Goal: Transaction & Acquisition: Purchase product/service

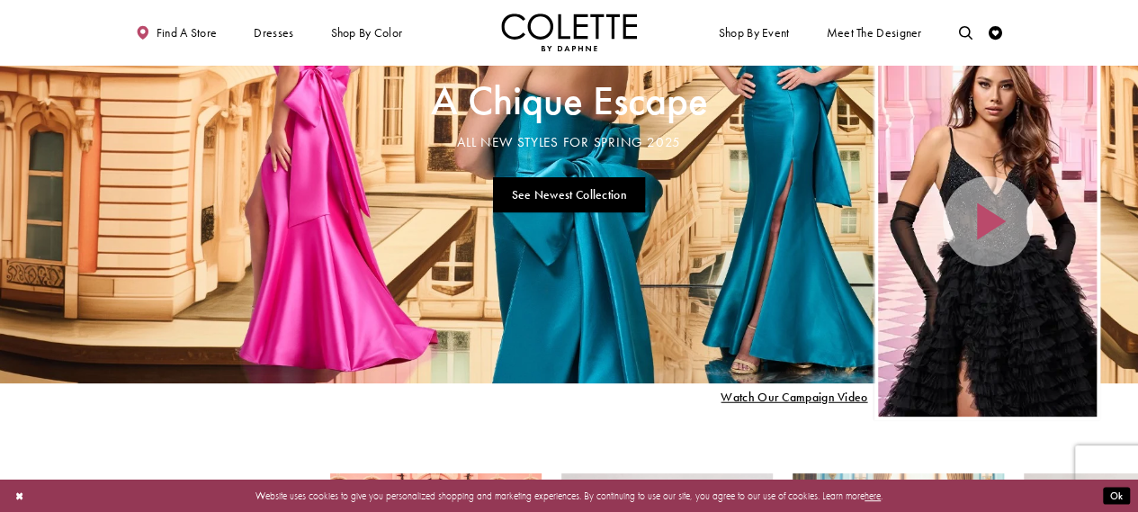
scroll to position [90, 0]
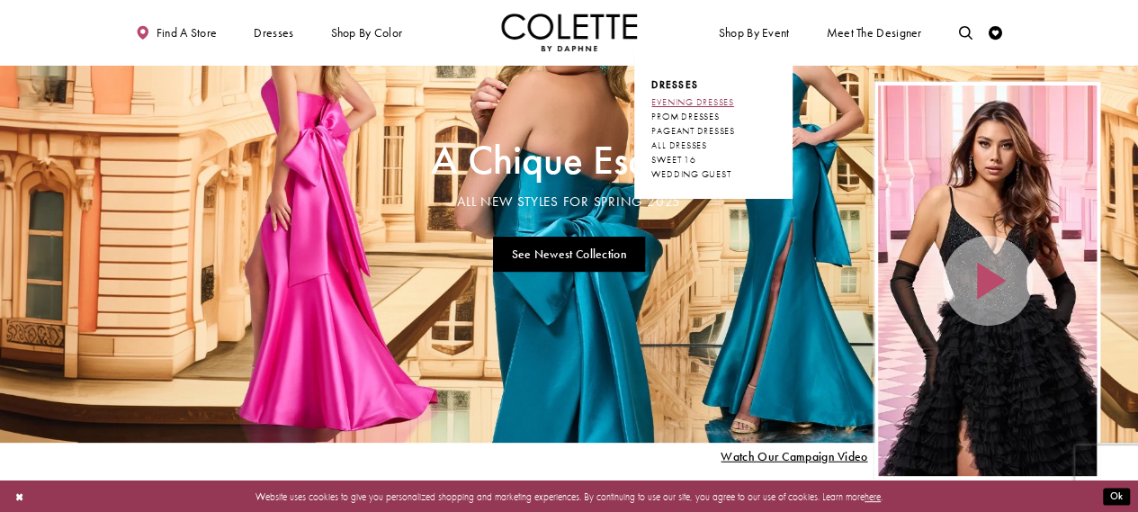
click at [711, 103] on span "EVENING DRESSES" at bounding box center [692, 102] width 82 height 12
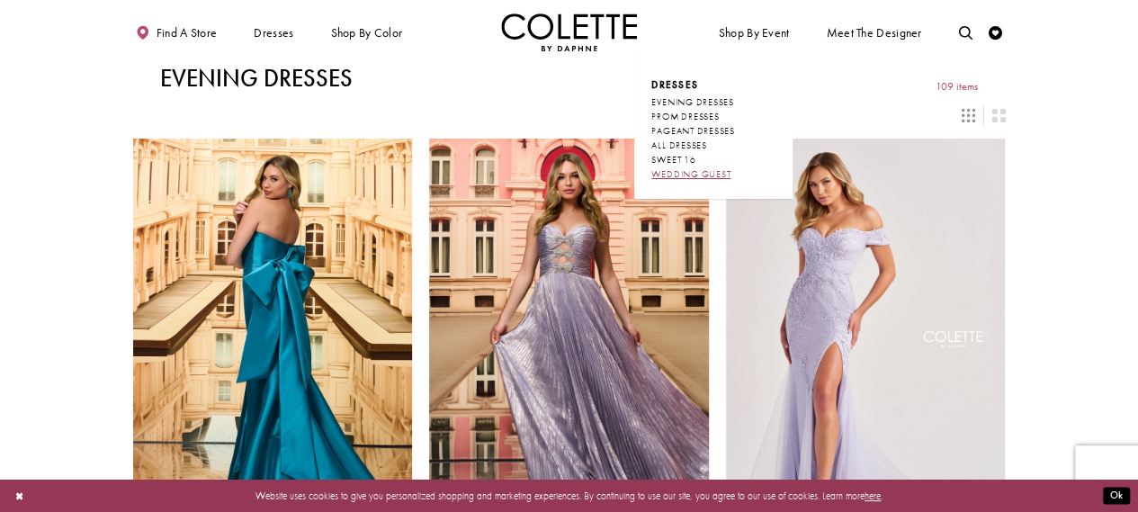
click at [684, 174] on span "WEDDING GUEST" at bounding box center [690, 174] width 79 height 12
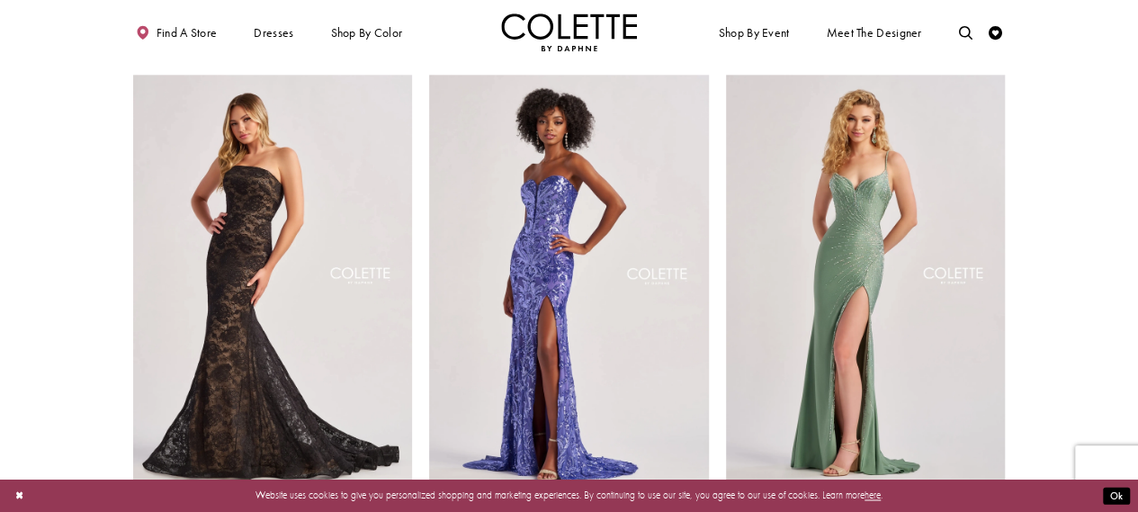
scroll to position [1079, 0]
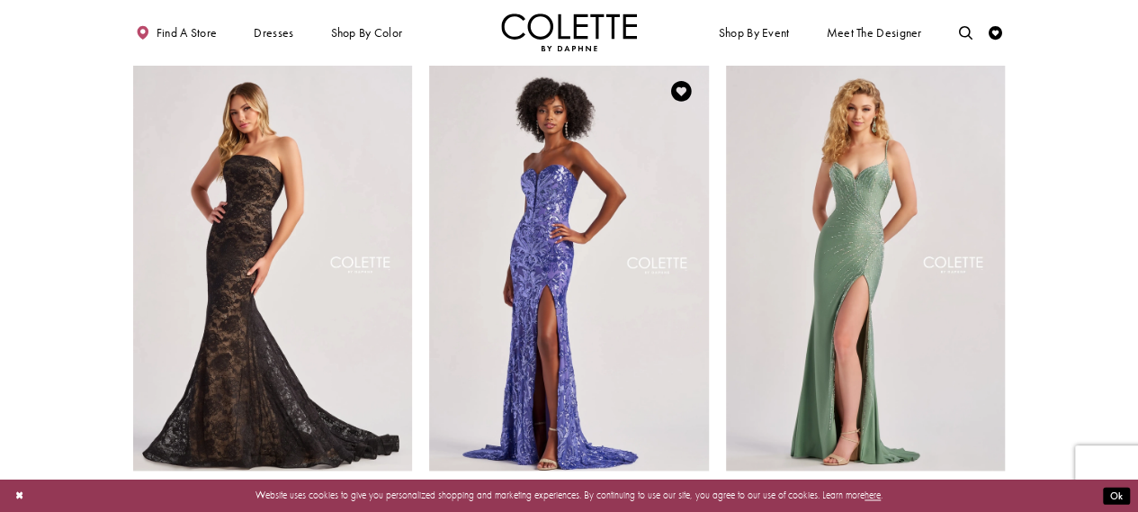
click at [696, 507] on polygon "Product List" at bounding box center [700, 517] width 21 height 21
click at [703, 507] on polygon "Product List" at bounding box center [700, 517] width 21 height 21
click at [678, 509] on span "Product List" at bounding box center [679, 517] width 16 height 16
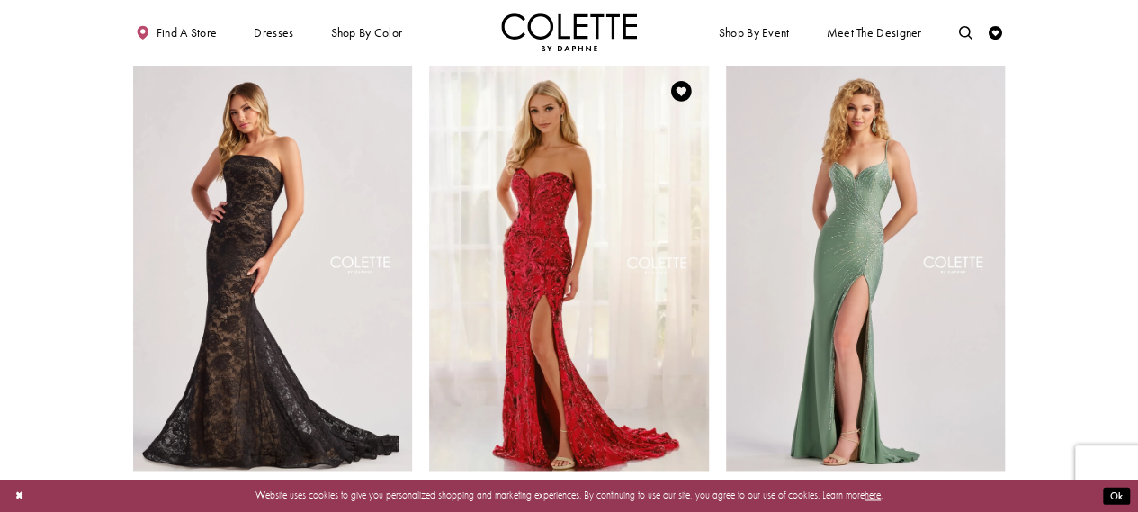
click at [698, 507] on polygon "Product List" at bounding box center [700, 517] width 21 height 21
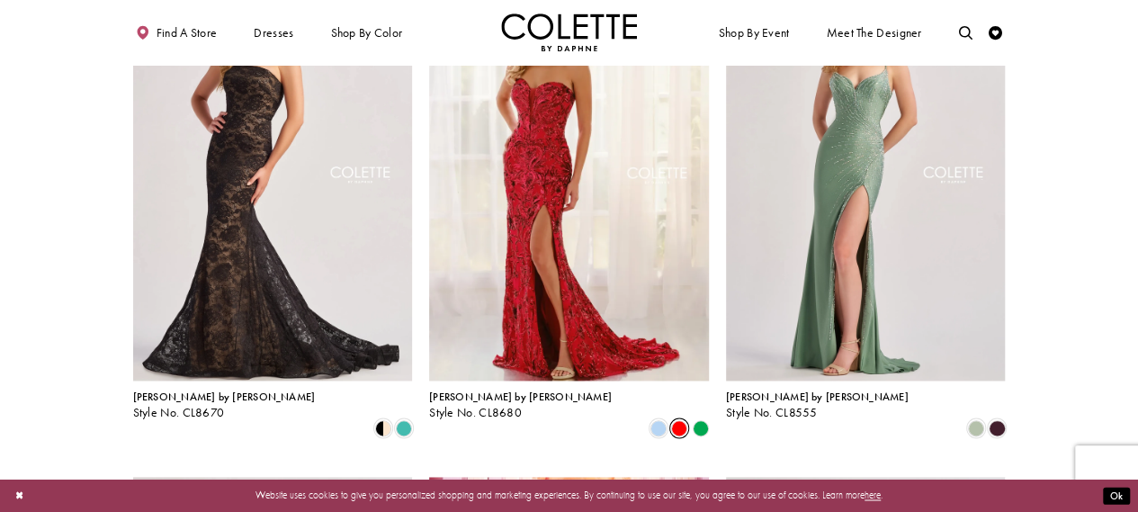
click at [696, 417] on polygon "Product List" at bounding box center [700, 427] width 21 height 21
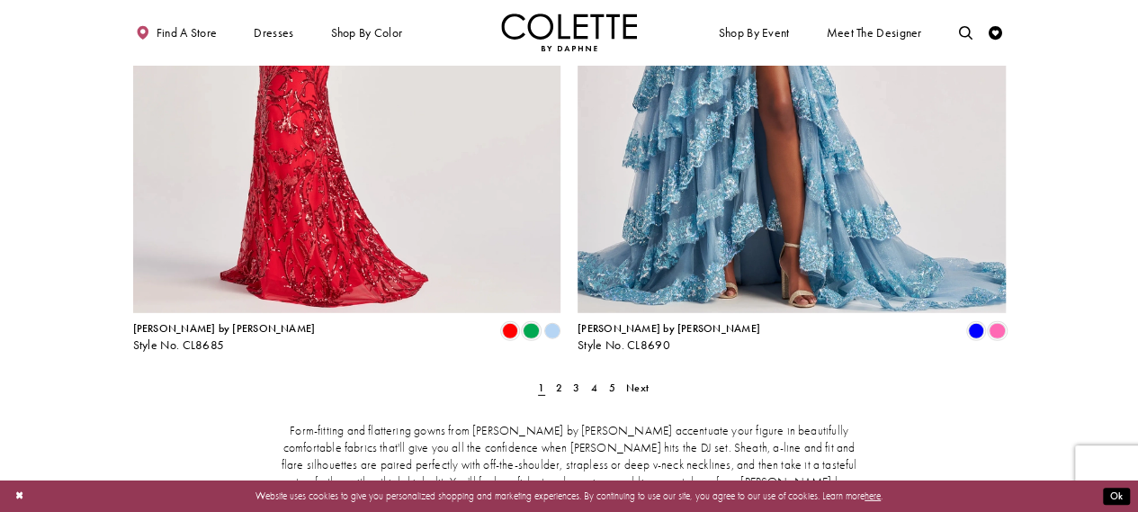
scroll to position [2608, 0]
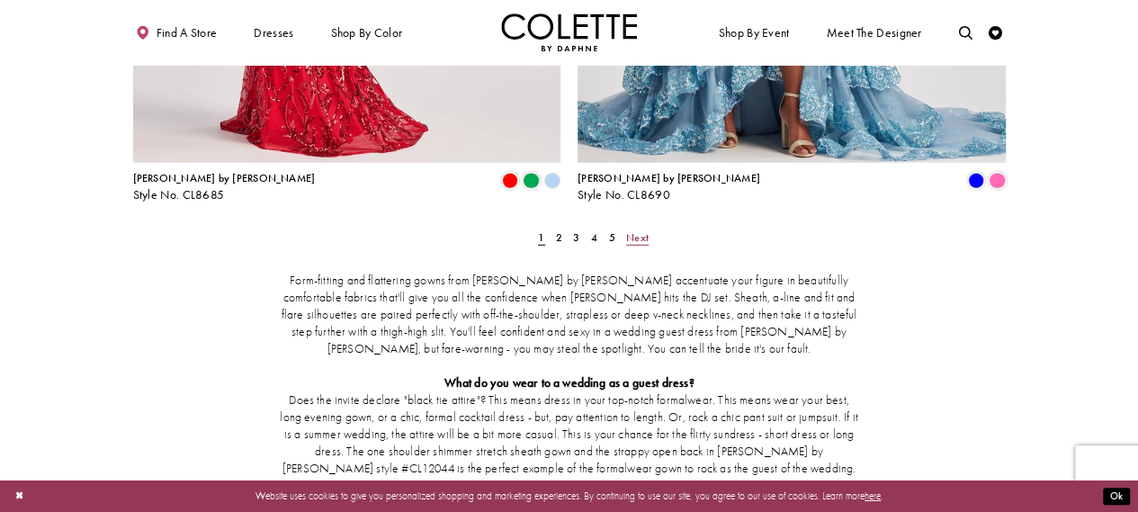
click at [642, 230] on span "Next" at bounding box center [637, 237] width 22 height 14
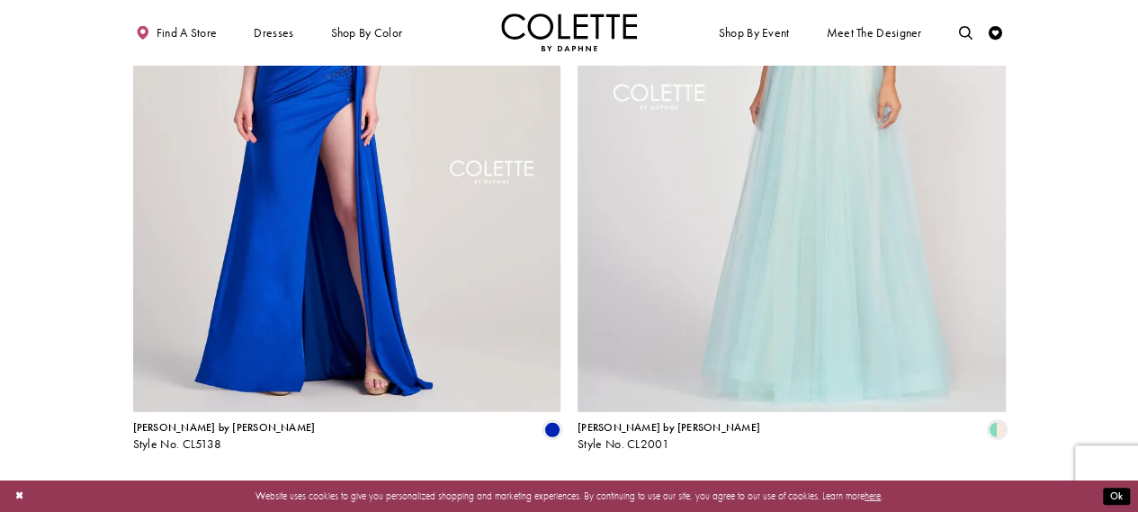
scroll to position [2412, 0]
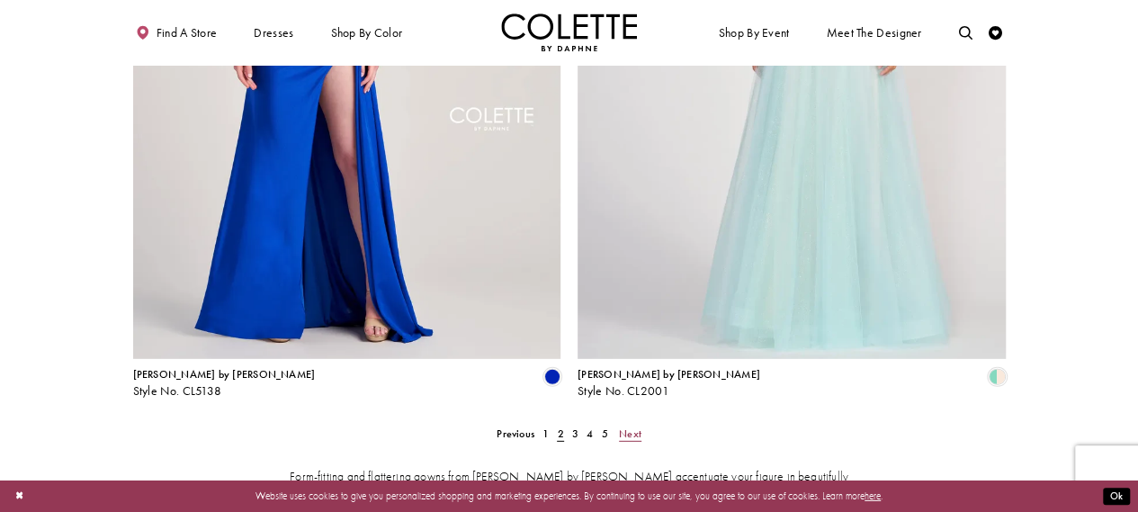
click at [632, 426] on span "Next" at bounding box center [630, 433] width 22 height 14
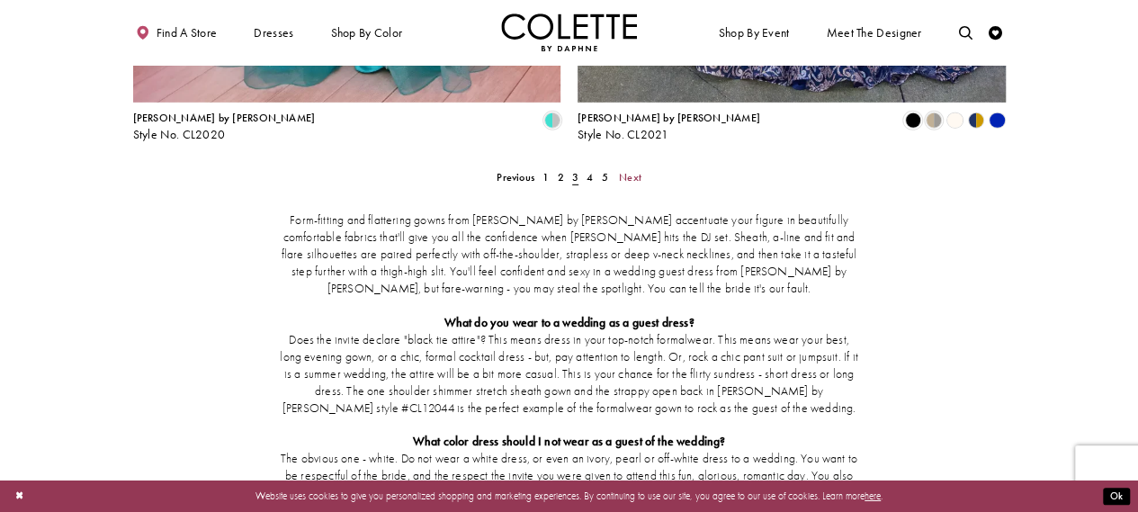
scroll to position [2682, 0]
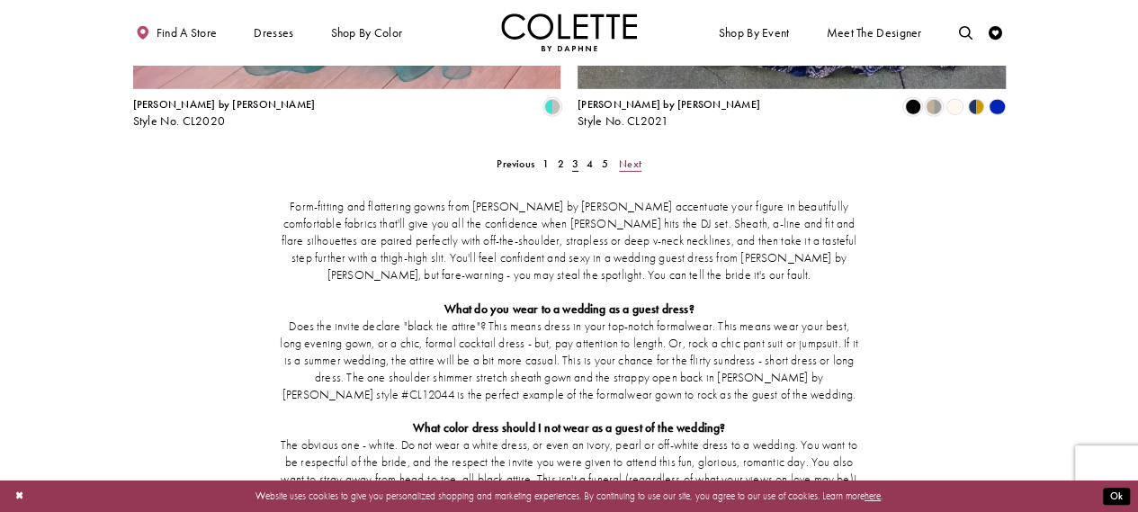
click at [633, 156] on span "Next" at bounding box center [630, 163] width 22 height 14
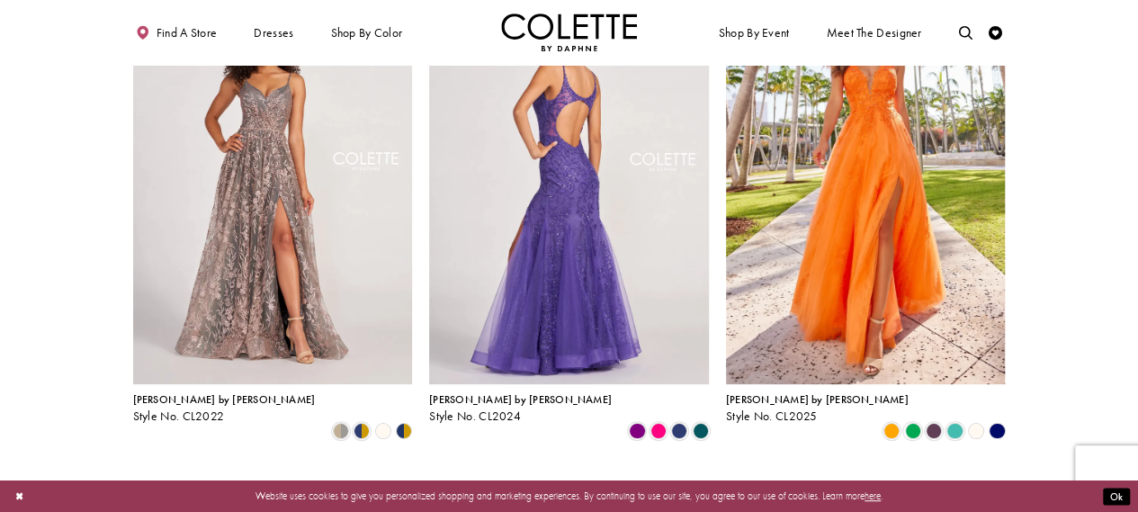
scroll to position [164, 0]
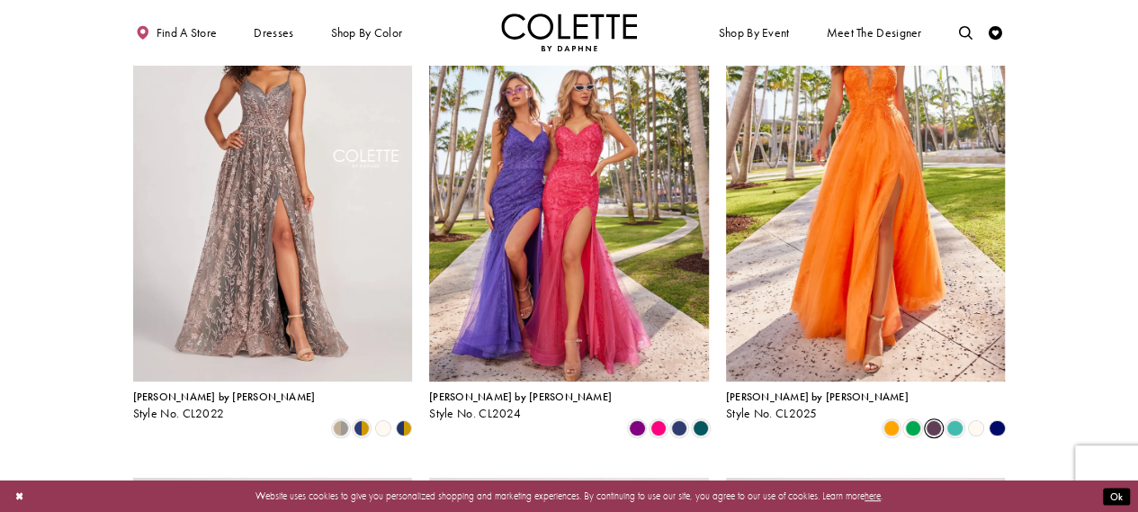
click at [937, 420] on span "Product List" at bounding box center [933, 428] width 16 height 16
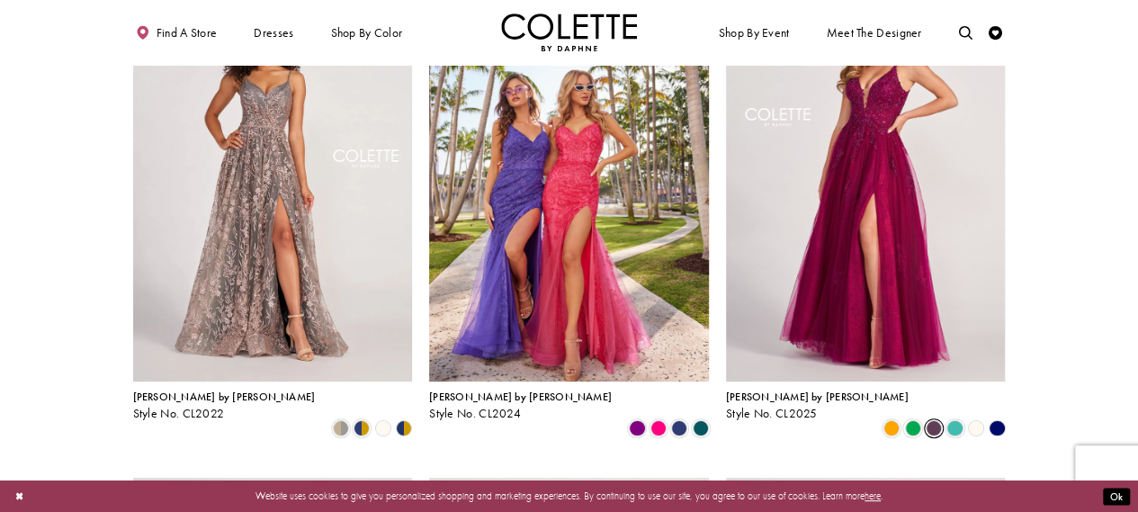
click at [999, 418] on polygon "Product List" at bounding box center [997, 428] width 21 height 21
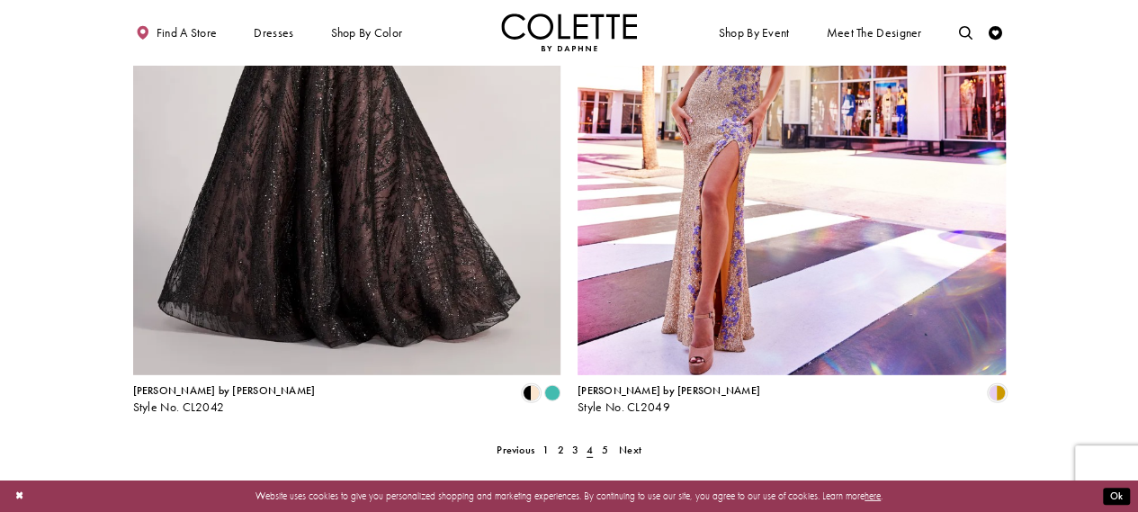
scroll to position [2412, 0]
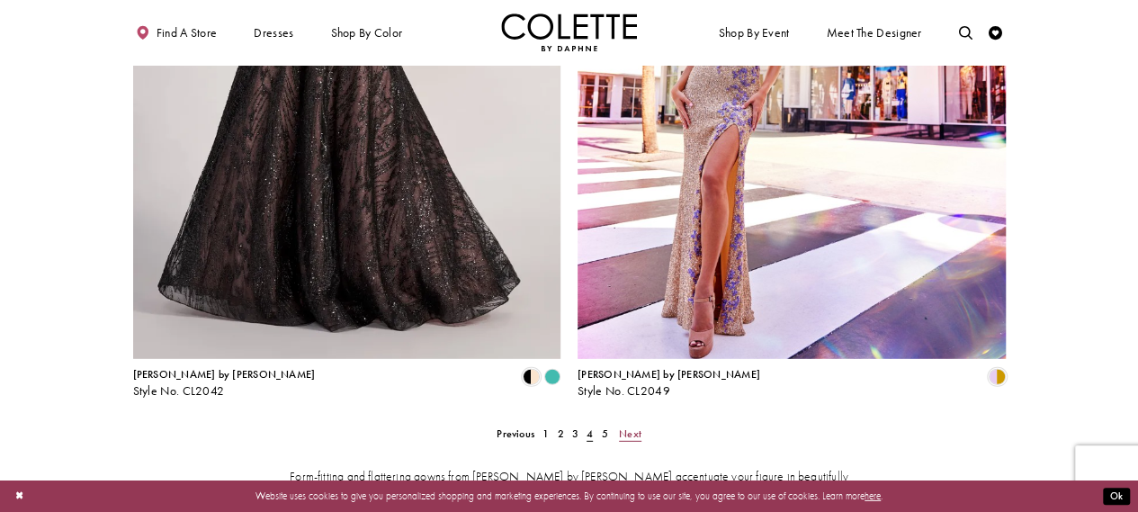
click at [630, 426] on span "Next" at bounding box center [630, 433] width 22 height 14
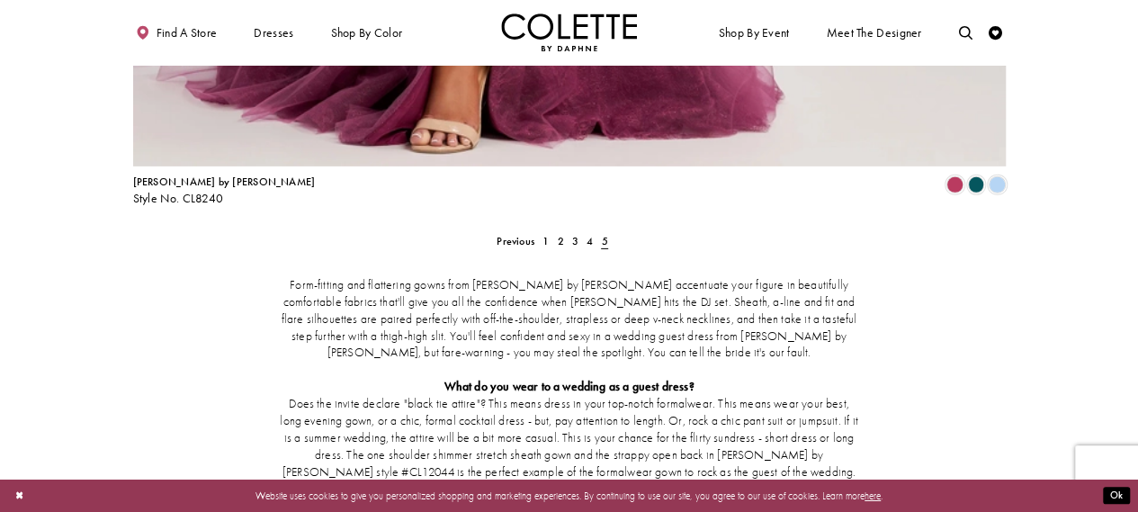
scroll to position [2772, 0]
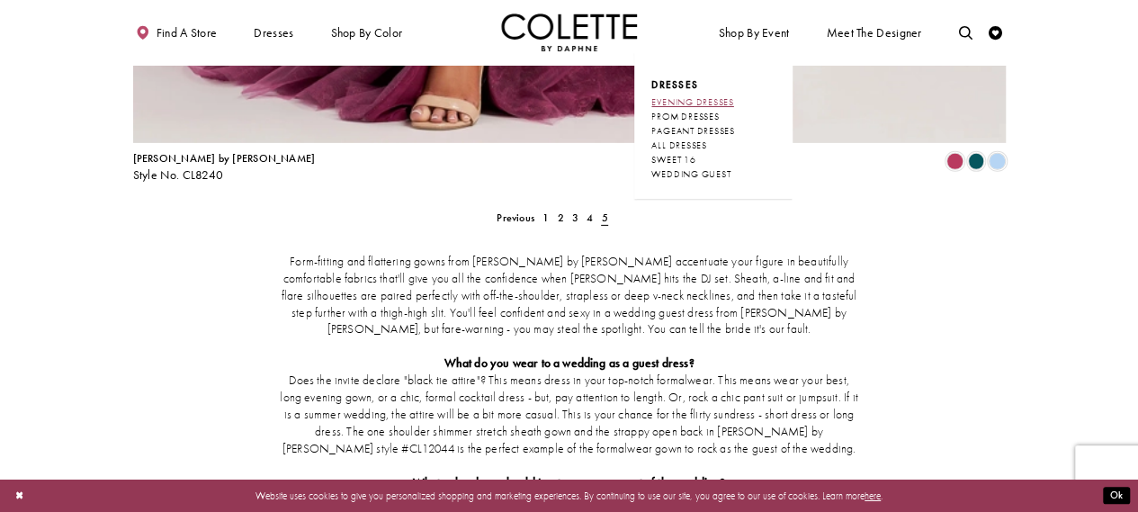
click at [725, 101] on span "EVENING DRESSES" at bounding box center [692, 102] width 82 height 12
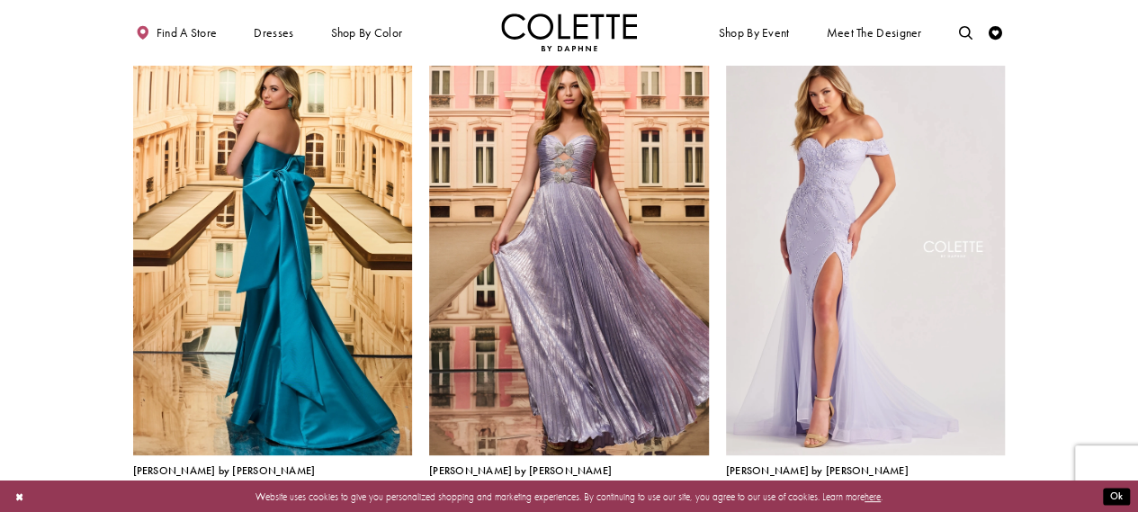
scroll to position [180, 0]
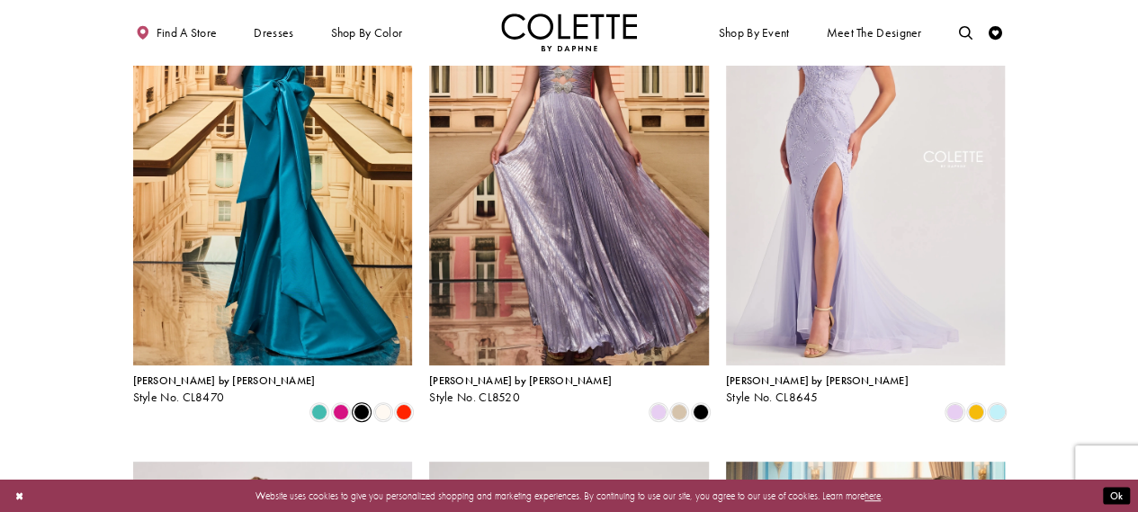
click at [360, 404] on span "Product List" at bounding box center [361, 412] width 16 height 16
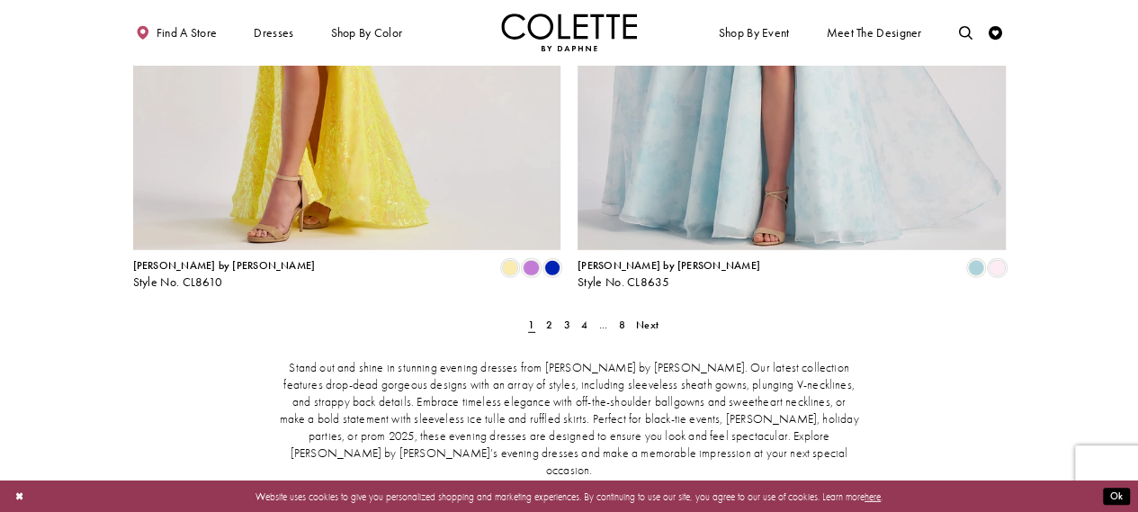
scroll to position [2518, 0]
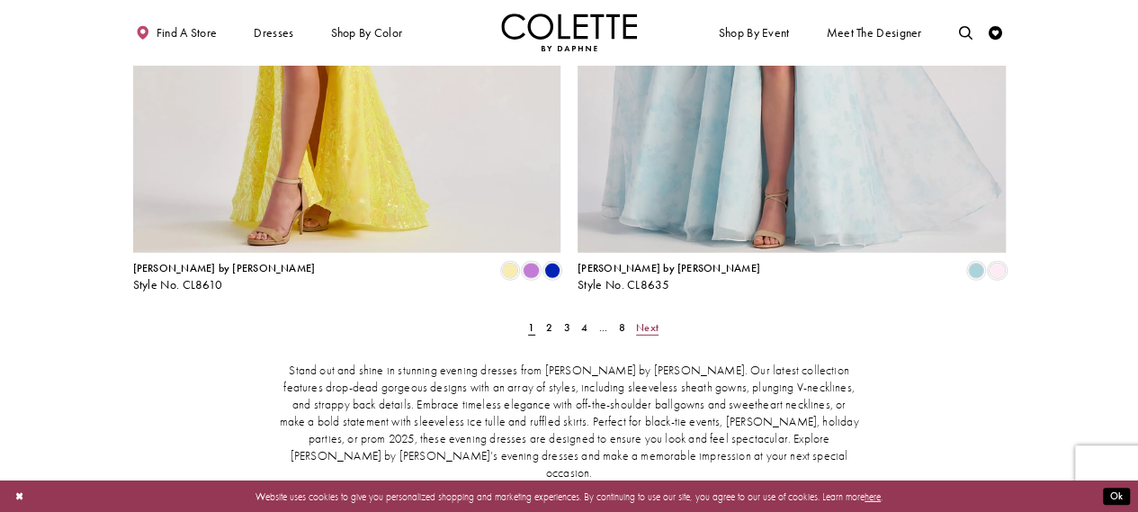
click at [651, 320] on span "Next" at bounding box center [647, 327] width 22 height 14
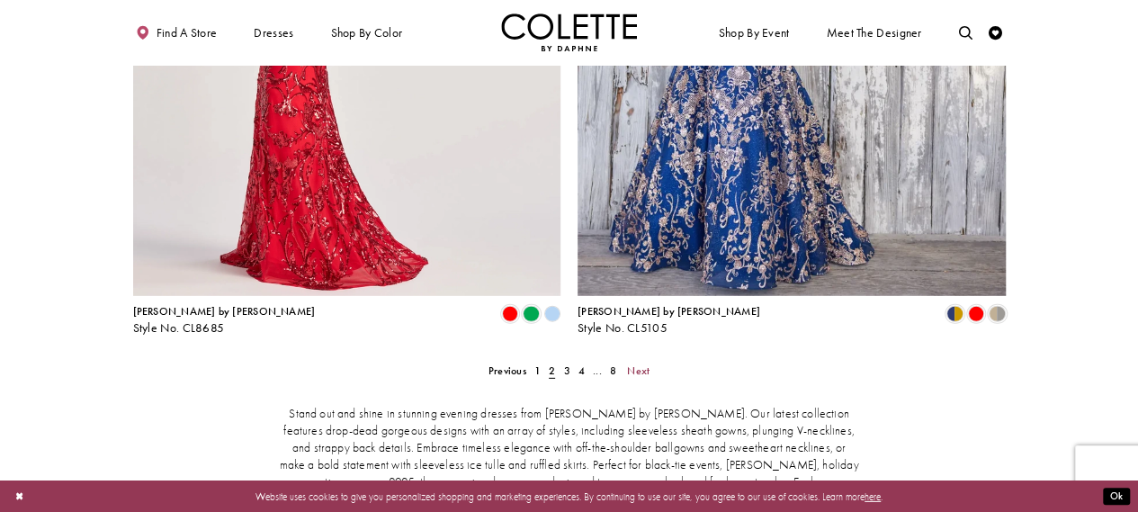
scroll to position [2502, 0]
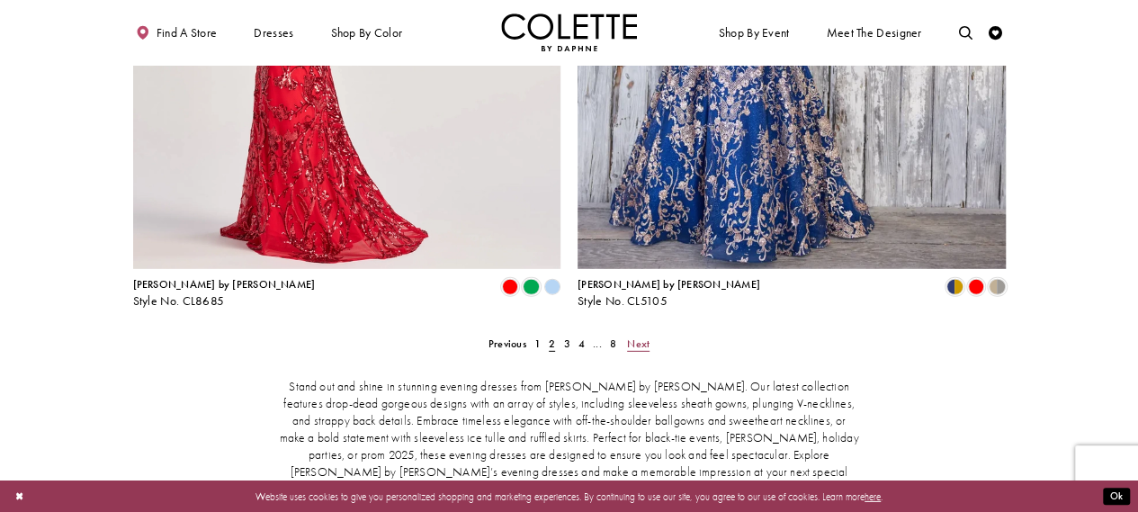
click at [642, 336] on span "Next" at bounding box center [638, 343] width 22 height 14
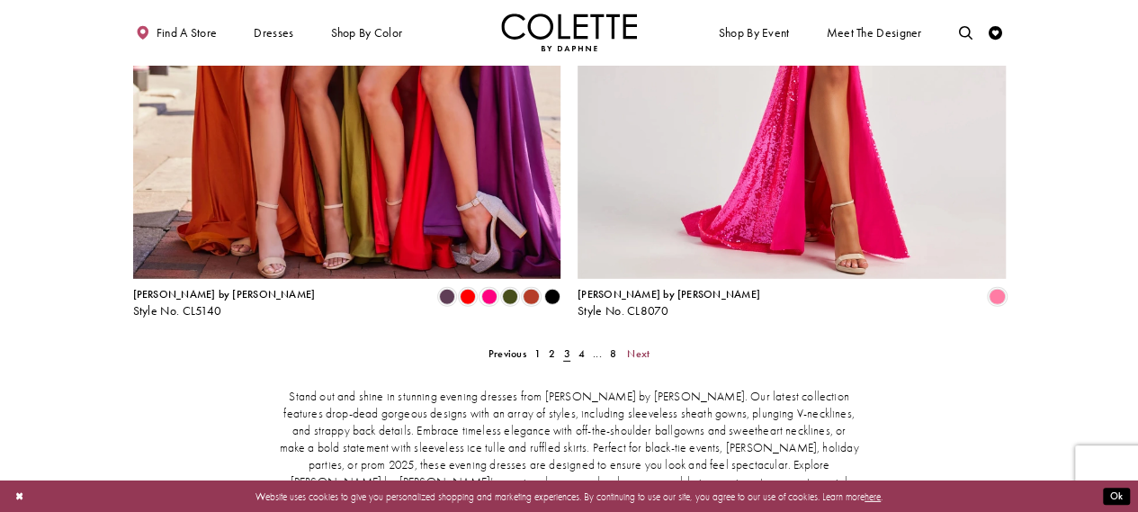
scroll to position [2502, 0]
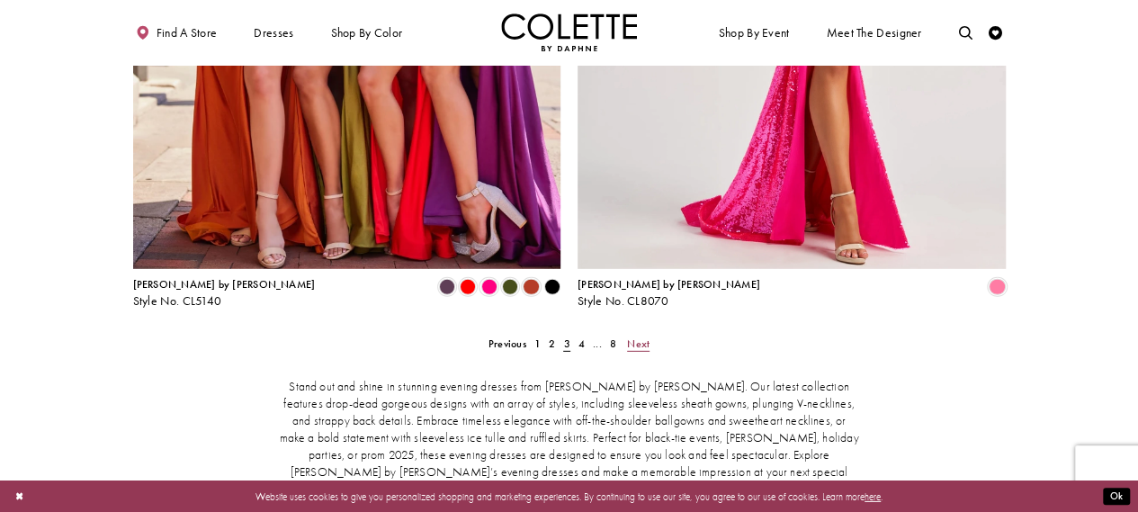
click at [639, 336] on span "Next" at bounding box center [638, 343] width 22 height 14
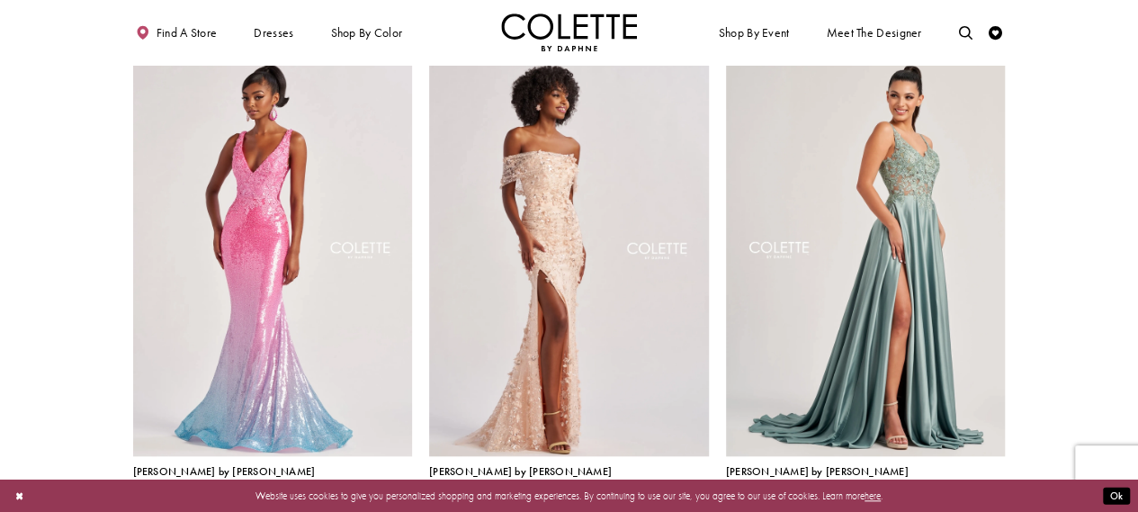
scroll to position [630, 0]
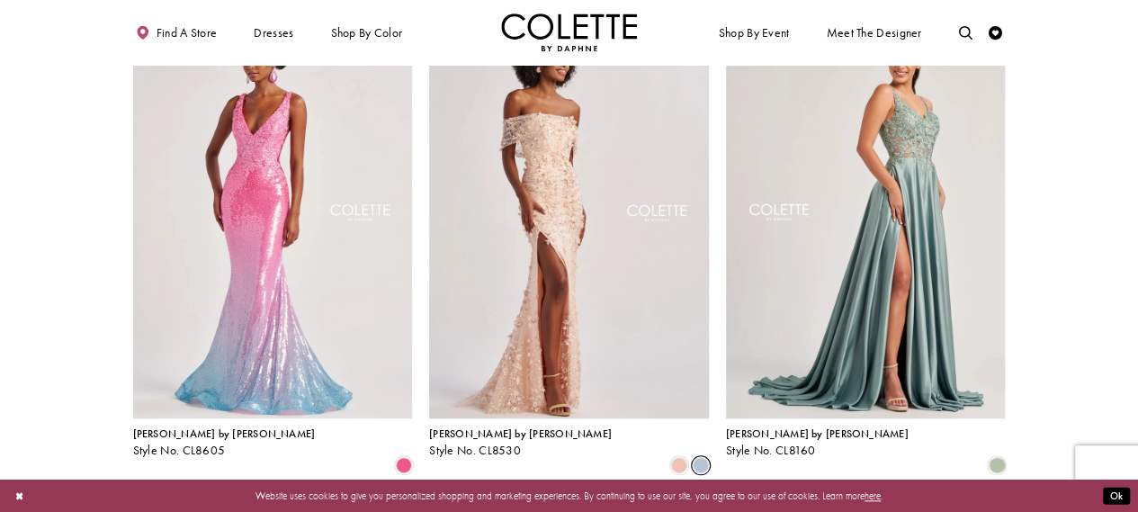
click at [697, 457] on span "Product List" at bounding box center [701, 465] width 16 height 16
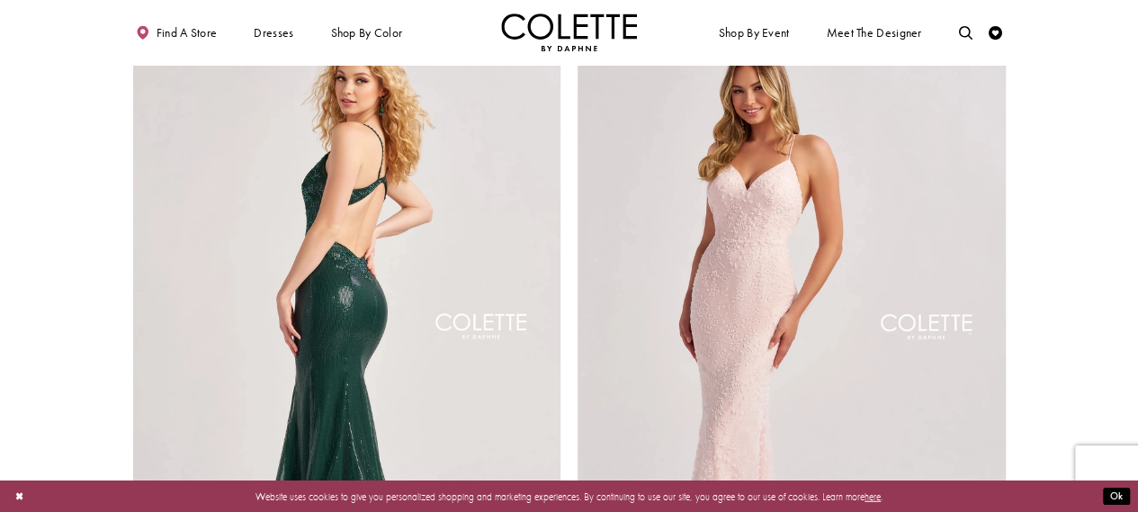
scroll to position [2428, 0]
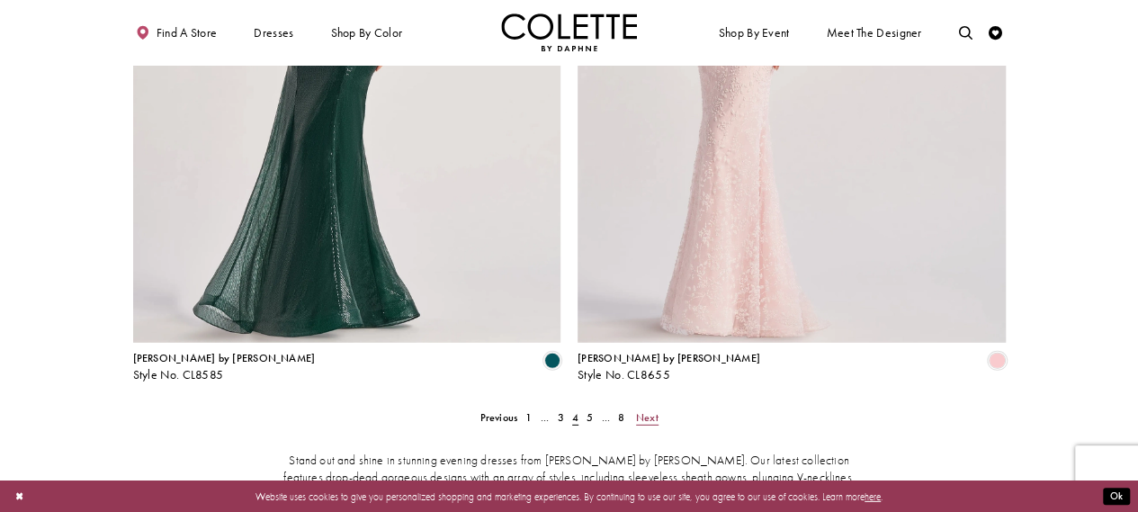
click at [644, 410] on span "Next" at bounding box center [647, 417] width 22 height 14
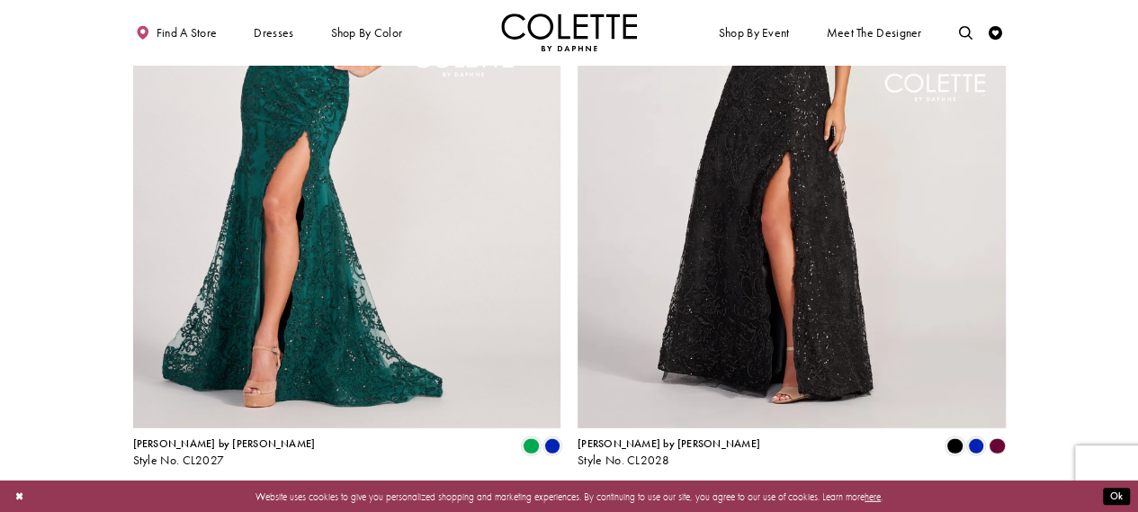
scroll to position [2502, 0]
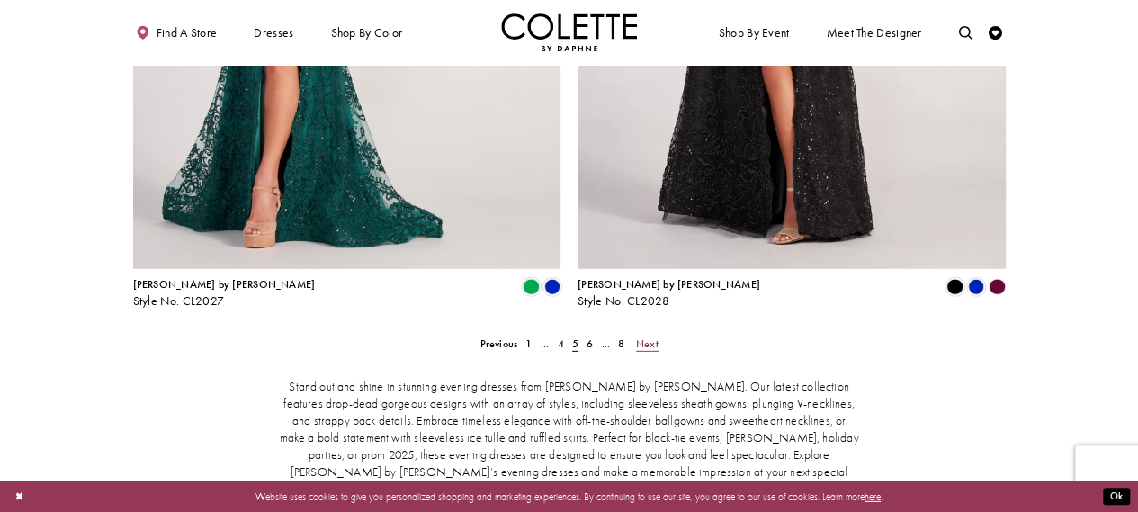
click at [644, 336] on span "Next" at bounding box center [647, 343] width 22 height 14
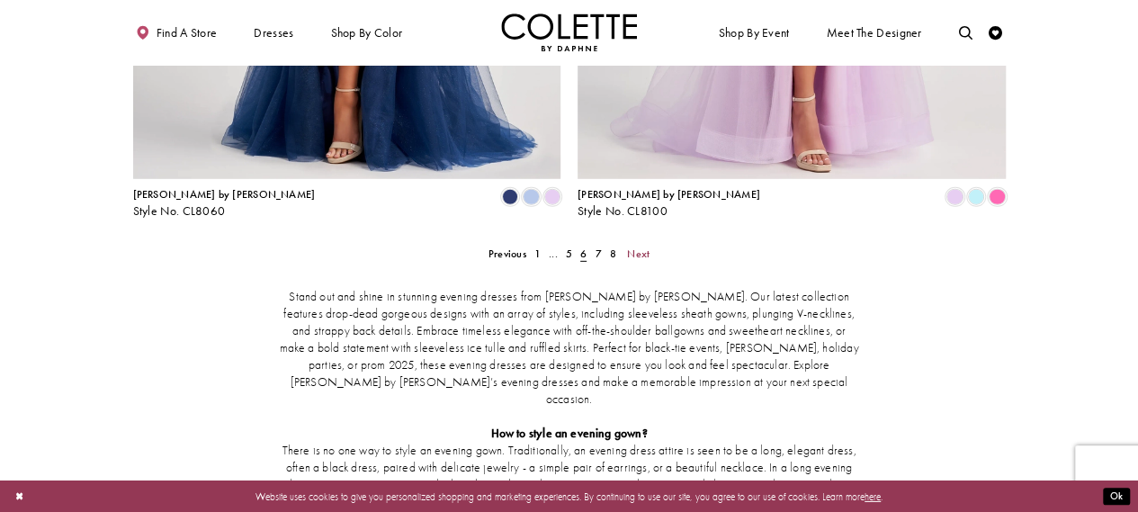
scroll to position [2682, 0]
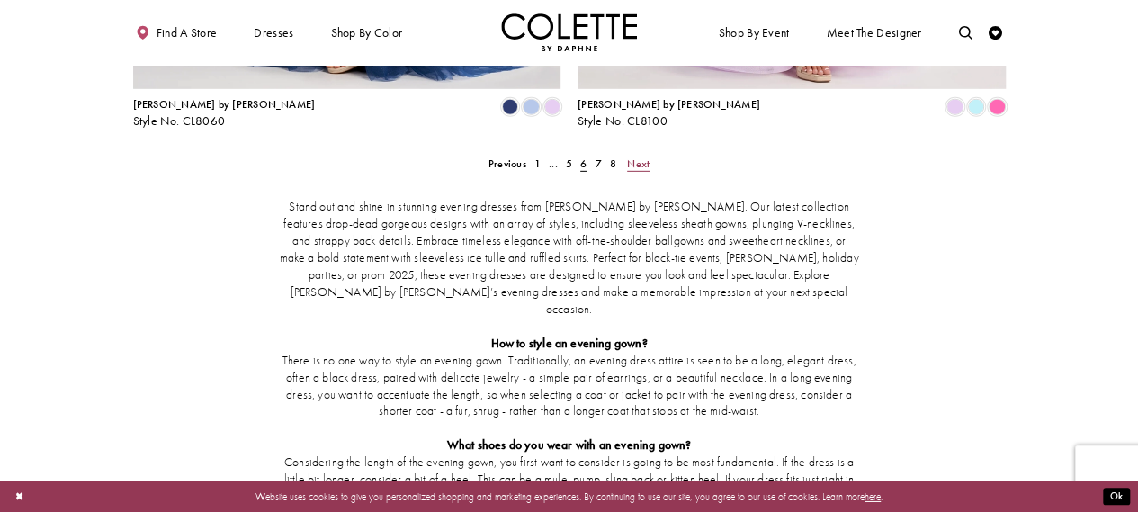
click at [643, 156] on span "Next" at bounding box center [638, 163] width 22 height 14
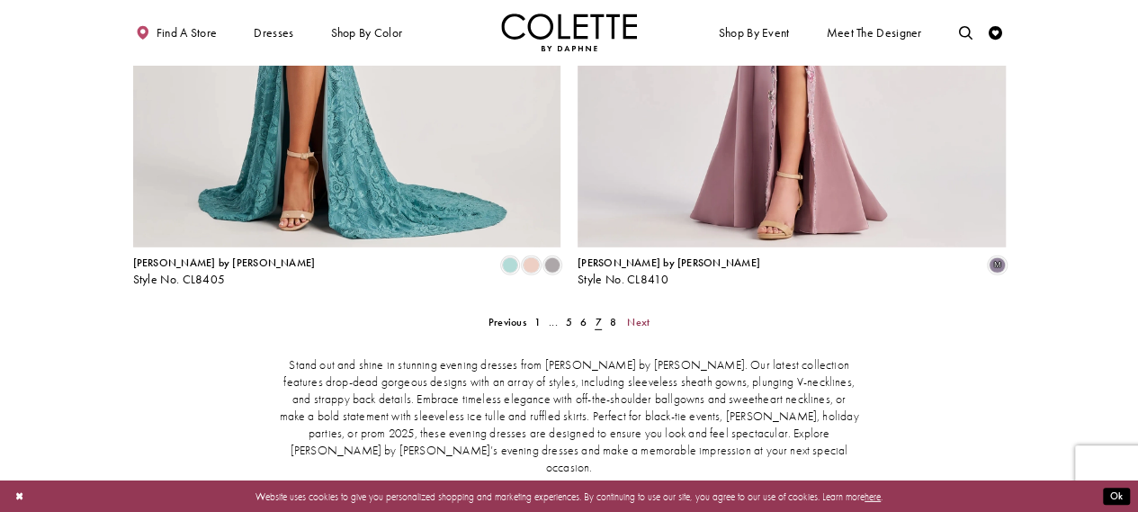
scroll to position [2592, 0]
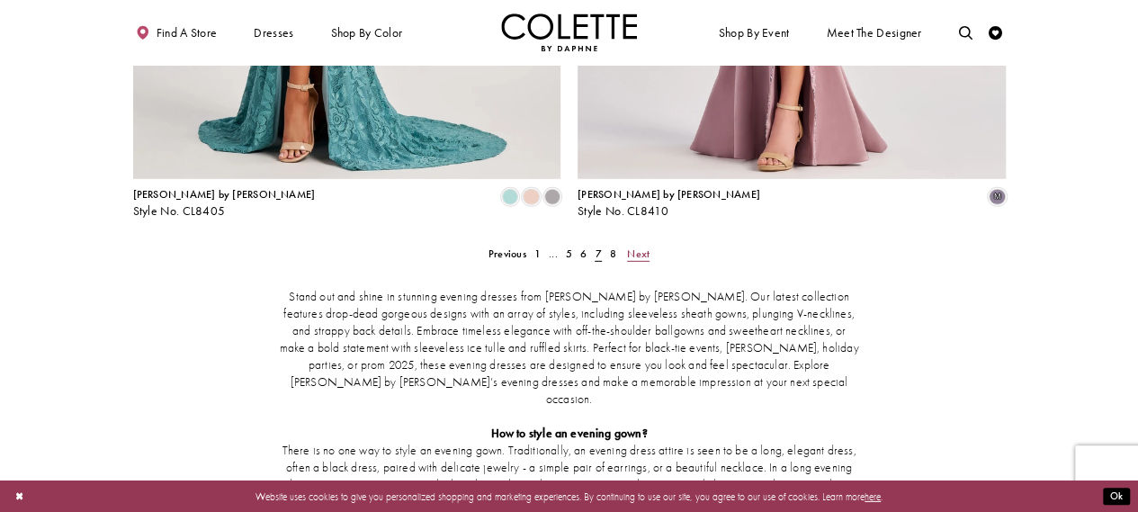
click at [631, 246] on span "Next" at bounding box center [638, 253] width 22 height 14
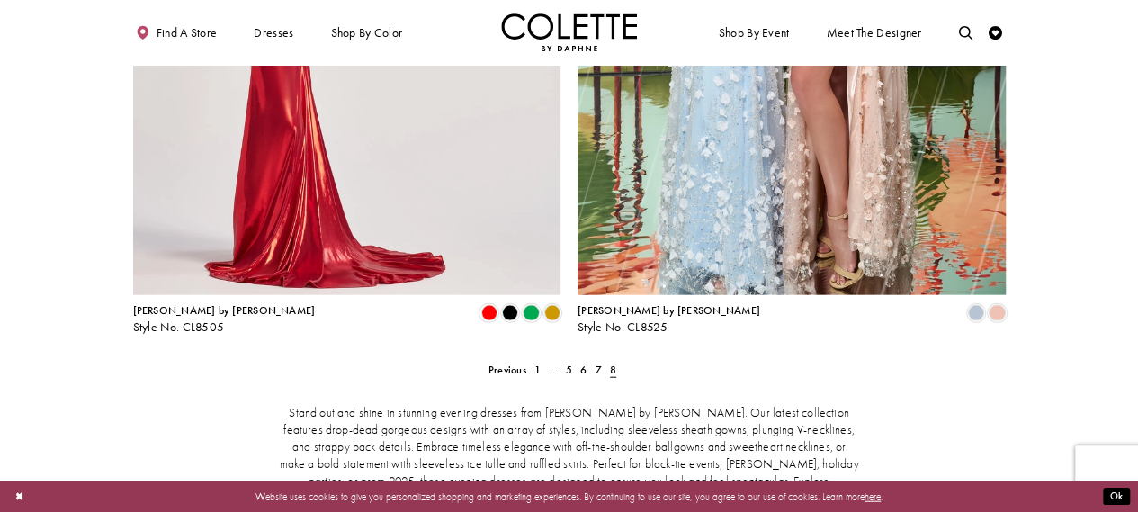
scroll to position [2052, 0]
